Goal: Task Accomplishment & Management: Complete application form

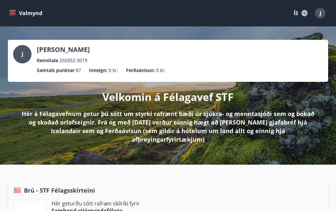
click at [11, 8] on button "Valmynd" at bounding box center [26, 13] width 37 height 12
click at [211, 64] on ul "Samtals punktar 87 Inneign : 0 kr. Ferðaávísun : 0 kr." at bounding box center [168, 70] width 310 height 12
click at [14, 13] on icon "menu" at bounding box center [12, 13] width 7 height 7
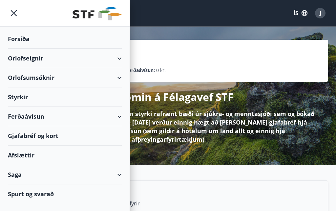
click at [48, 57] on div "Orlofseignir" at bounding box center [65, 58] width 114 height 19
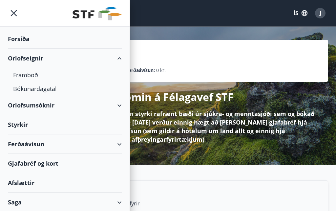
click at [28, 68] on div "Framboð" at bounding box center [64, 75] width 103 height 14
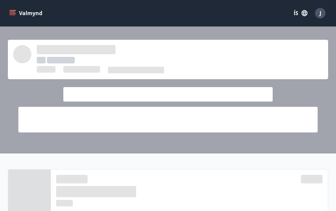
click at [16, 10] on button "Valmynd" at bounding box center [26, 13] width 37 height 12
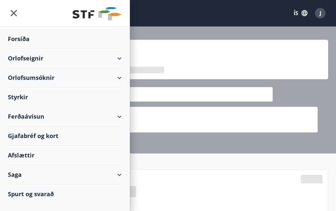
click at [92, 56] on div "Orlofseignir" at bounding box center [65, 58] width 114 height 19
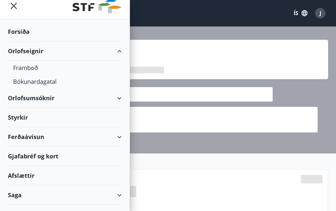
scroll to position [7, 0]
click at [51, 75] on div "Bókunardagatal" at bounding box center [64, 82] width 103 height 14
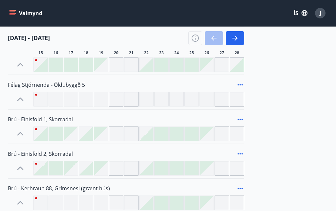
scroll to position [293, 0]
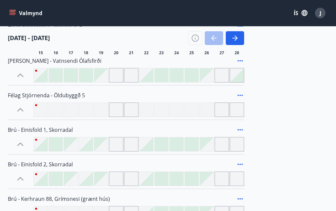
click at [116, 144] on div at bounding box center [116, 144] width 14 height 14
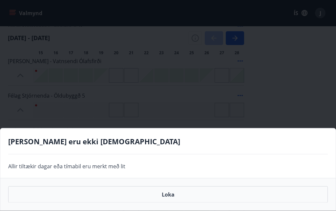
scroll to position [294, 0]
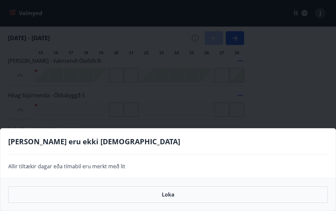
click at [131, 145] on div "[PERSON_NAME] eru ekki [DEMOGRAPHIC_DATA] Allir tiltækir [PERSON_NAME] tímabil …" at bounding box center [168, 105] width 336 height 211
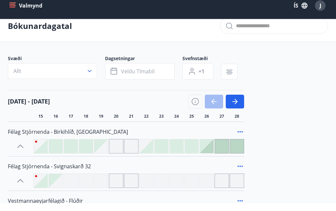
scroll to position [16, 0]
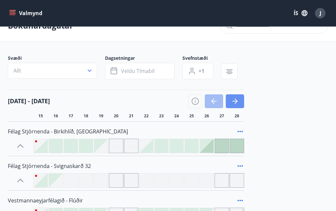
click at [238, 101] on icon "button" at bounding box center [234, 101] width 5 height 1
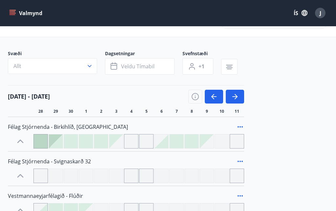
scroll to position [0, 0]
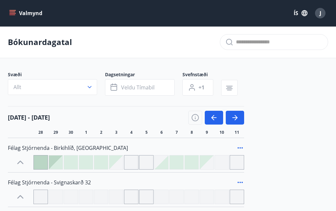
click at [236, 119] on icon "button" at bounding box center [235, 118] width 8 height 8
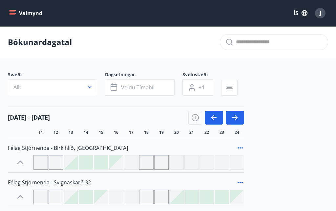
click at [235, 116] on icon "button" at bounding box center [236, 117] width 3 height 5
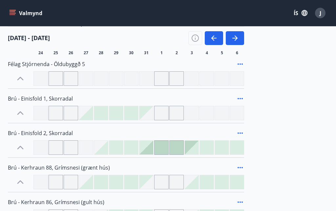
scroll to position [324, 0]
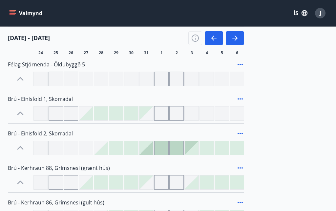
click at [148, 150] on div at bounding box center [146, 148] width 14 height 14
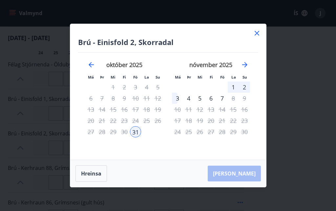
click at [91, 69] on icon "Move backward to switch to the previous month." at bounding box center [91, 65] width 8 height 8
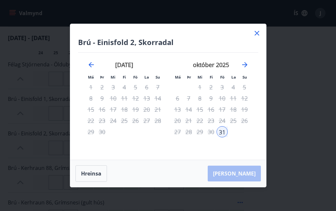
click at [249, 75] on div "október 2025" at bounding box center [211, 66] width 78 height 29
click at [248, 69] on icon "Move forward to switch to the next month." at bounding box center [245, 65] width 8 height 8
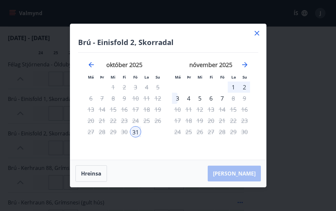
click at [247, 69] on icon "Move forward to switch to the next month." at bounding box center [245, 65] width 8 height 8
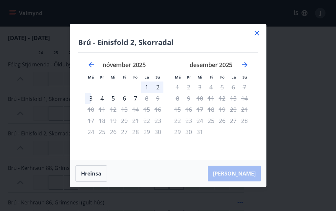
click at [256, 37] on icon at bounding box center [257, 33] width 8 height 8
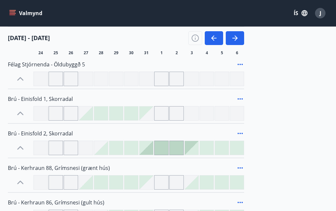
click at [257, 45] on div "[DATE] - [DATE] 25 26 27 28 29 30 31 1 2 3 4 5 6" at bounding box center [168, 41] width 320 height 29
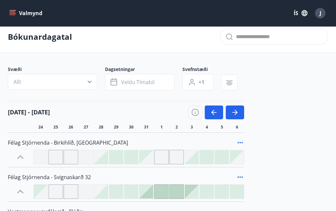
scroll to position [0, 0]
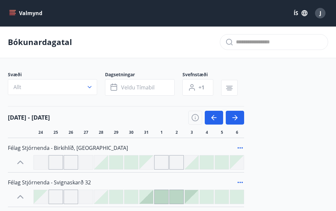
click at [11, 11] on icon "menu" at bounding box center [12, 13] width 7 height 7
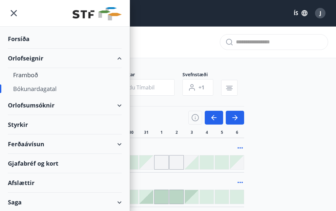
click at [23, 115] on div "Styrkir" at bounding box center [65, 124] width 114 height 19
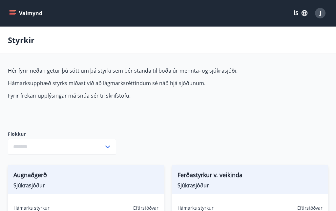
type input "***"
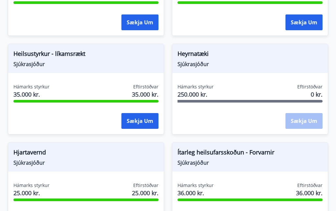
scroll to position [415, 0]
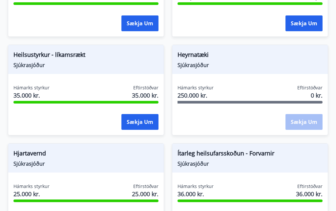
click at [143, 118] on button "Sækja um" at bounding box center [139, 122] width 37 height 16
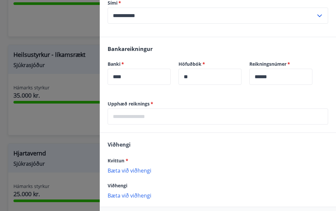
scroll to position [175, 0]
